Goal: Information Seeking & Learning: Learn about a topic

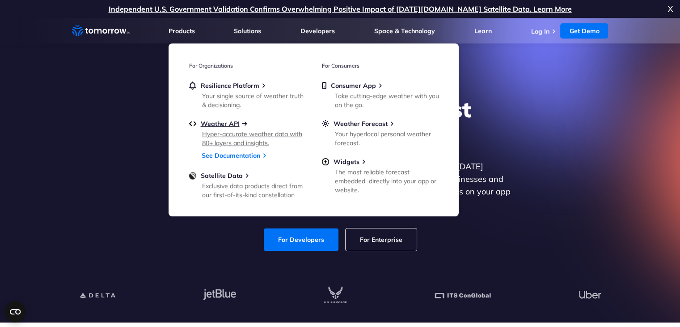
click at [223, 124] on span "Weather API" at bounding box center [220, 123] width 39 height 8
click at [238, 158] on link "See Documentation" at bounding box center [231, 155] width 59 height 8
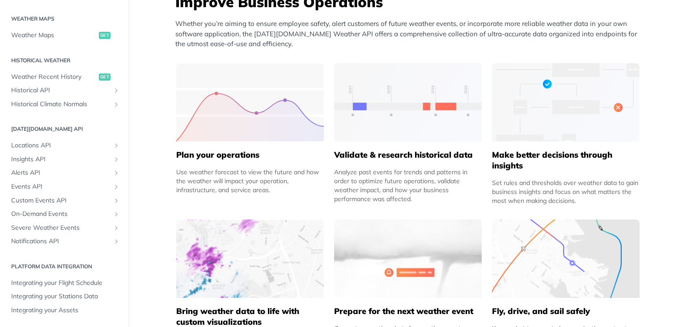
scroll to position [379, 0]
click at [383, 158] on h5 "Validate & research historical data" at bounding box center [408, 154] width 148 height 11
click at [379, 147] on div "Validate & research historical data Analyze past events for trends and patterns…" at bounding box center [408, 172] width 148 height 62
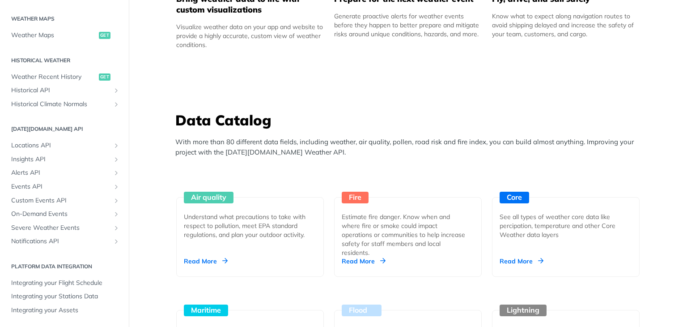
scroll to position [690, 0]
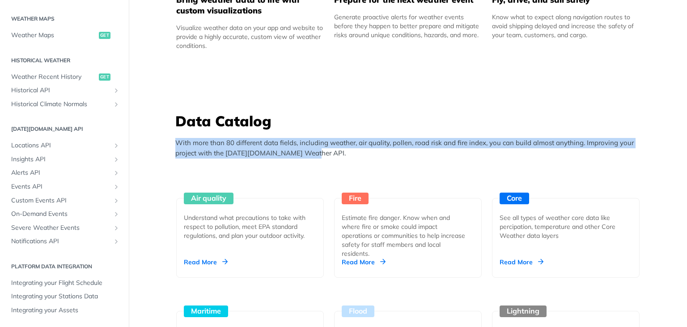
drag, startPoint x: 173, startPoint y: 141, endPoint x: 305, endPoint y: 153, distance: 132.5
click at [305, 153] on p "With more than 80 different data fields, including weather, air quality, pollen…" at bounding box center [410, 148] width 470 height 20
copy p "With more than 80 different data fields, including weather, air quality, pollen…"
click at [341, 146] on p "With more than 80 different data fields, including weather, air quality, pollen…" at bounding box center [410, 148] width 470 height 20
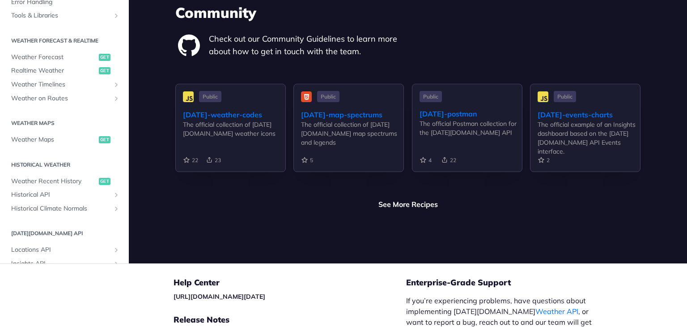
scroll to position [85, 0]
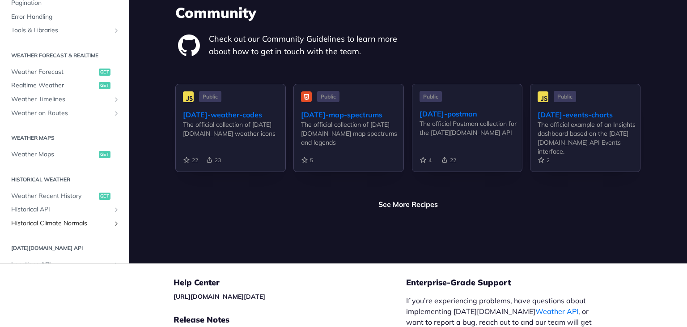
click at [89, 219] on span "Historical Climate Normals" at bounding box center [60, 223] width 99 height 9
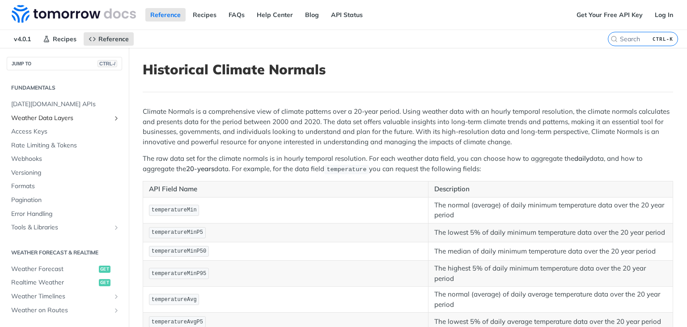
click at [52, 123] on link "Weather Data Layers" at bounding box center [64, 117] width 115 height 13
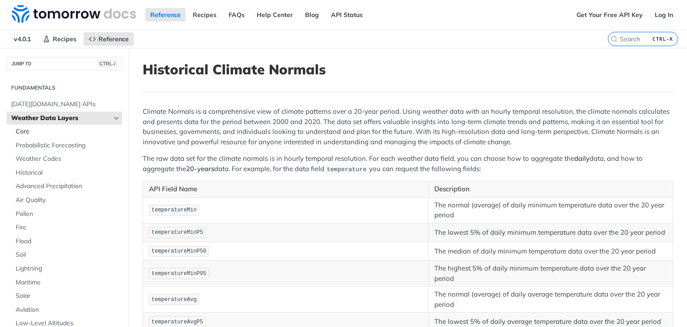
click at [52, 137] on link "Core" at bounding box center [66, 131] width 111 height 13
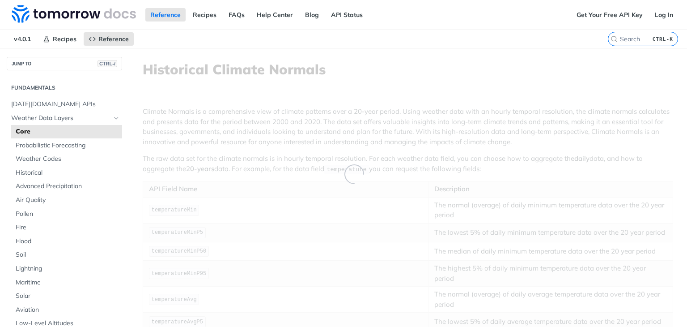
click at [52, 137] on link "Core" at bounding box center [66, 131] width 111 height 13
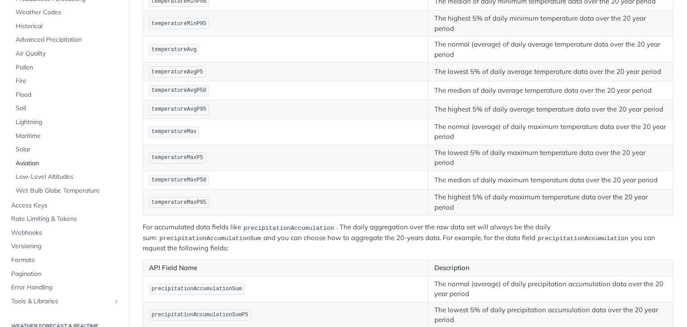
scroll to position [102, 0]
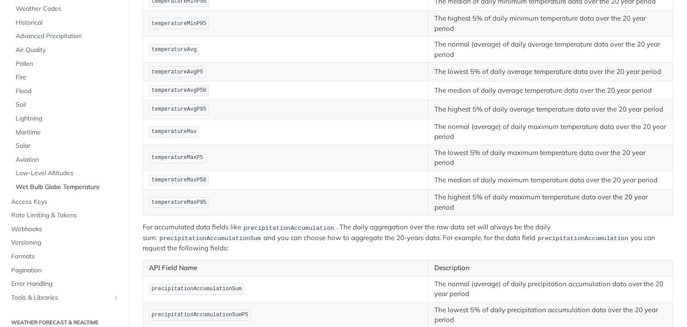
click at [72, 187] on span "Wet Bulb Globe Temperature" at bounding box center [68, 186] width 104 height 9
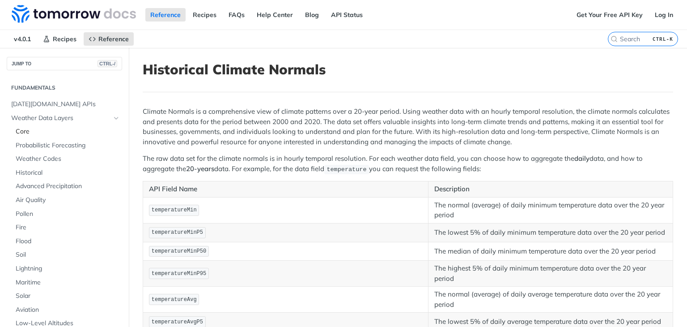
click at [23, 129] on span "Core" at bounding box center [68, 131] width 104 height 9
click at [29, 141] on span "Probabilistic Forecasting" at bounding box center [68, 145] width 104 height 9
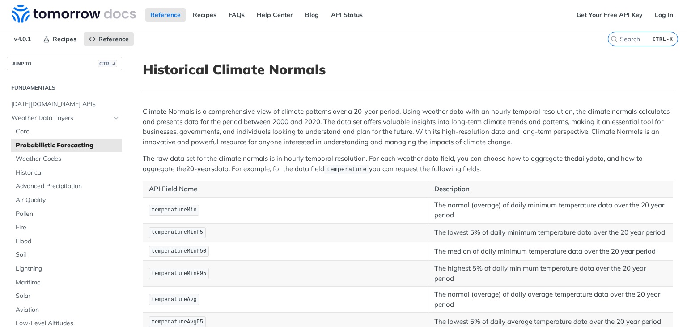
click at [29, 141] on span "Probabilistic Forecasting" at bounding box center [68, 145] width 104 height 9
click at [66, 144] on span "Probabilistic Forecasting" at bounding box center [68, 145] width 104 height 9
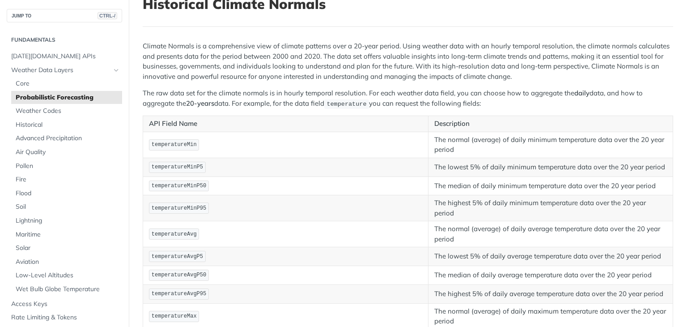
scroll to position [66, 0]
click at [17, 84] on span "Core" at bounding box center [68, 83] width 104 height 9
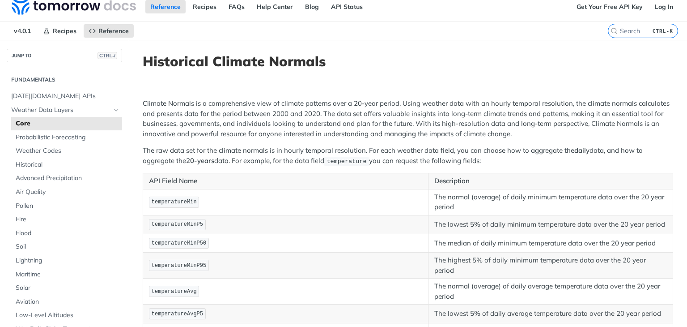
click at [17, 84] on section "Fundamentals [DATE][DOMAIN_NAME] APIs Weather Data Layers Core Probabilistic Fo…" at bounding box center [64, 258] width 115 height 375
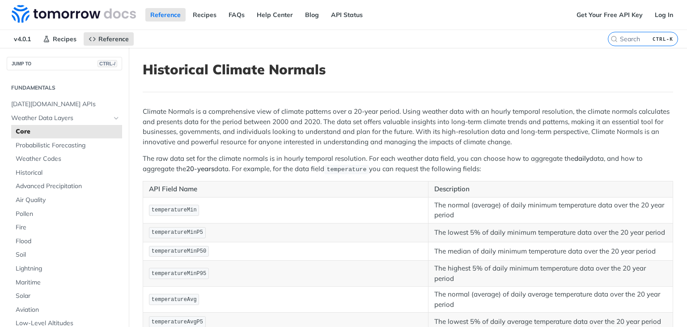
click at [28, 127] on span "Core" at bounding box center [68, 131] width 104 height 9
click at [63, 115] on span "Weather Data Layers" at bounding box center [60, 118] width 99 height 9
click at [70, 114] on span "Weather Data Layers" at bounding box center [60, 118] width 99 height 9
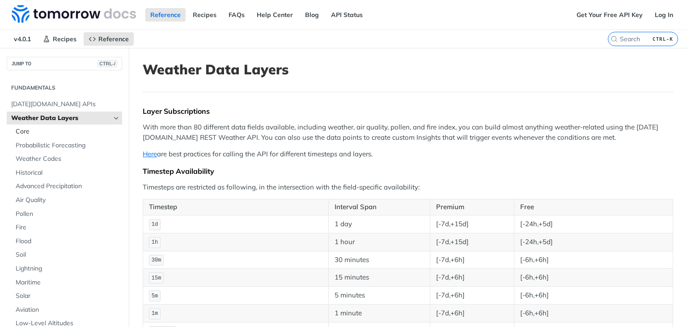
click at [56, 131] on span "Core" at bounding box center [68, 131] width 104 height 9
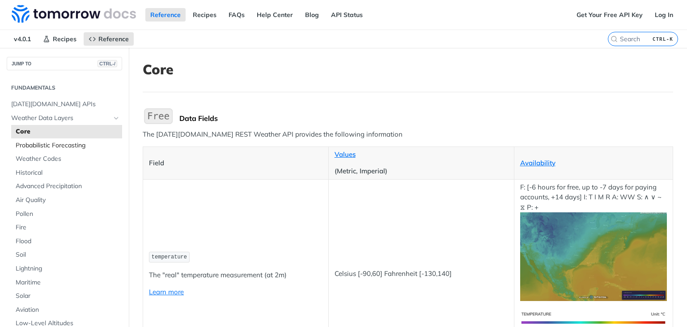
click at [47, 144] on span "Probabilistic Forecasting" at bounding box center [68, 145] width 104 height 9
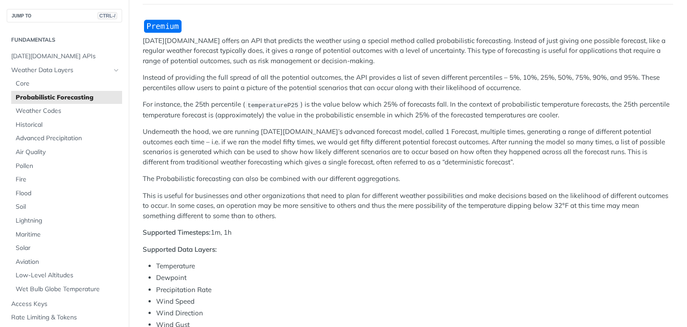
scroll to position [89, 0]
drag, startPoint x: 238, startPoint y: 231, endPoint x: 230, endPoint y: 249, distance: 20.0
click at [230, 249] on div "[DATE][DOMAIN_NAME] offers an API that predicts the weather using a special met…" at bounding box center [408, 300] width 530 height 565
click at [230, 249] on p "Supported Data Layers:" at bounding box center [408, 248] width 530 height 10
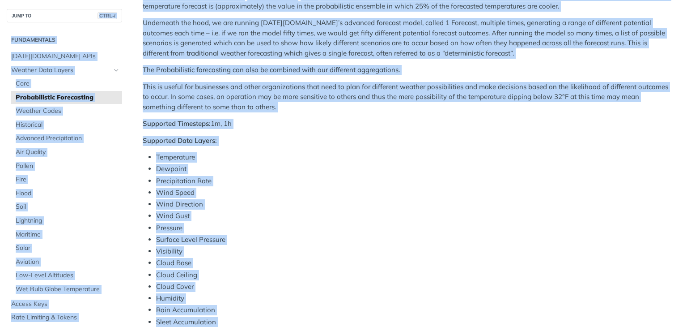
scroll to position [195, 0]
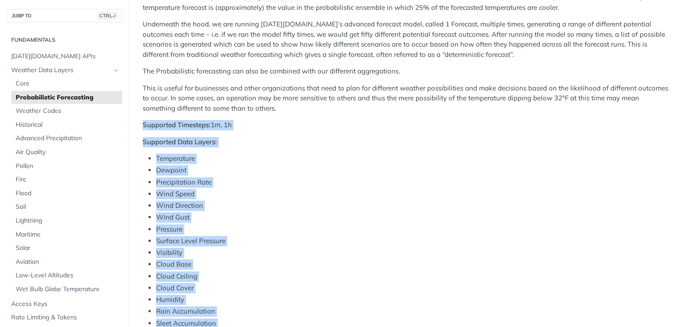
drag, startPoint x: 221, startPoint y: 248, endPoint x: 143, endPoint y: 122, distance: 148.2
click at [143, 122] on div "[DATE][DOMAIN_NAME] offers an API that predicts the weather using a special met…" at bounding box center [408, 193] width 530 height 565
copy div "Supported Timesteps: 1m, 1h Supported Data Layers: Temperature Dewpoint Precipi…"
click at [254, 210] on ul "Temperature Dewpoint Precipitation Rate Wind Speed Wind Direction Wind Gust Pre…" at bounding box center [408, 252] width 530 height 198
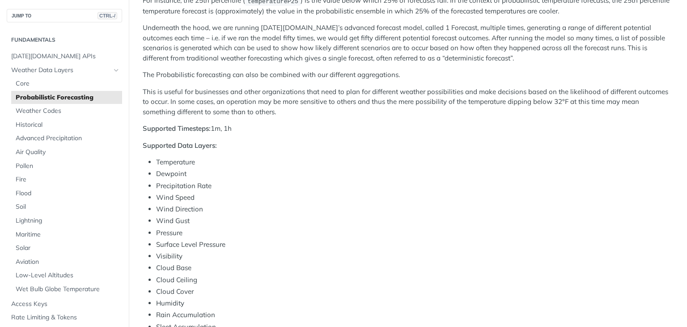
scroll to position [179, 0]
